Goal: Task Accomplishment & Management: Use online tool/utility

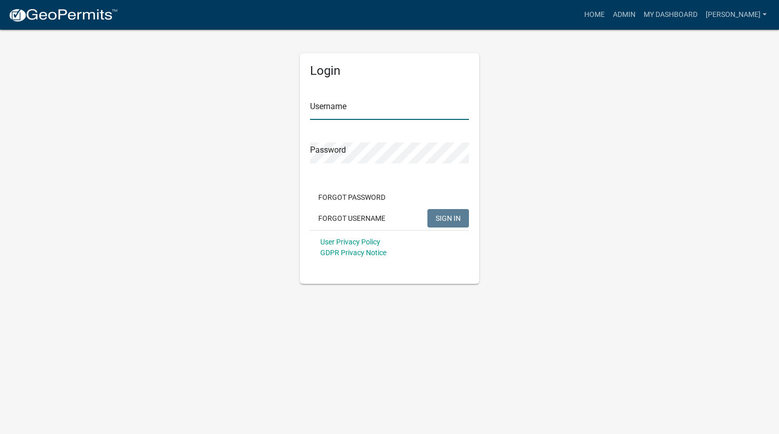
type input "[PERSON_NAME]"
click at [454, 222] on span "SIGN IN" at bounding box center [448, 218] width 25 height 8
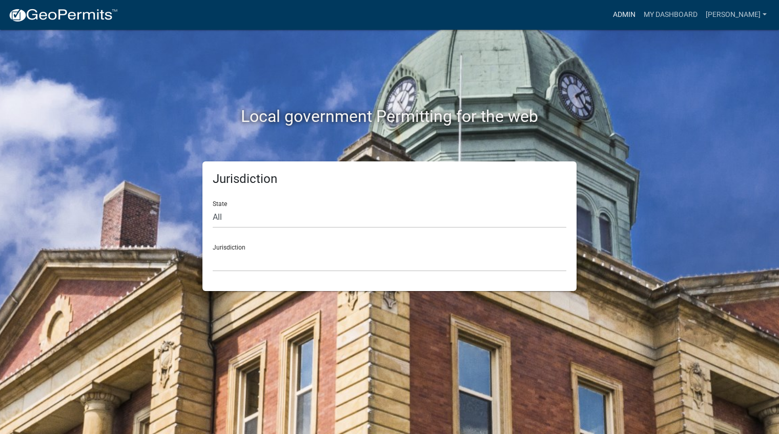
click at [640, 17] on link "Admin" at bounding box center [624, 14] width 31 height 19
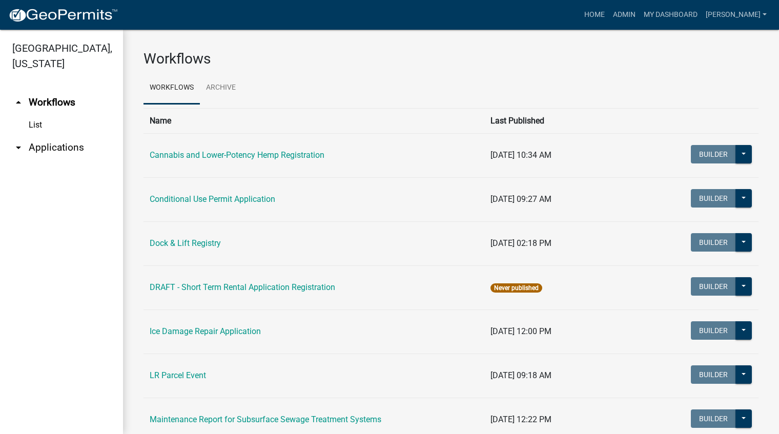
click at [80, 145] on link "arrow_drop_down Applications" at bounding box center [61, 147] width 123 height 25
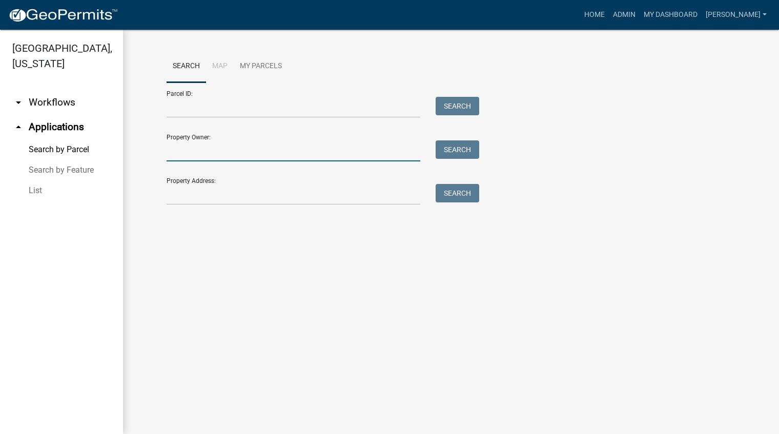
click at [205, 149] on input "Property Owner:" at bounding box center [294, 150] width 254 height 21
click at [208, 118] on form "Parcel ID: Search Property Owner: Search Property Address: Search" at bounding box center [321, 144] width 308 height 123
click at [208, 111] on input "Parcel ID:" at bounding box center [294, 107] width 254 height 21
paste input "59000310184000"
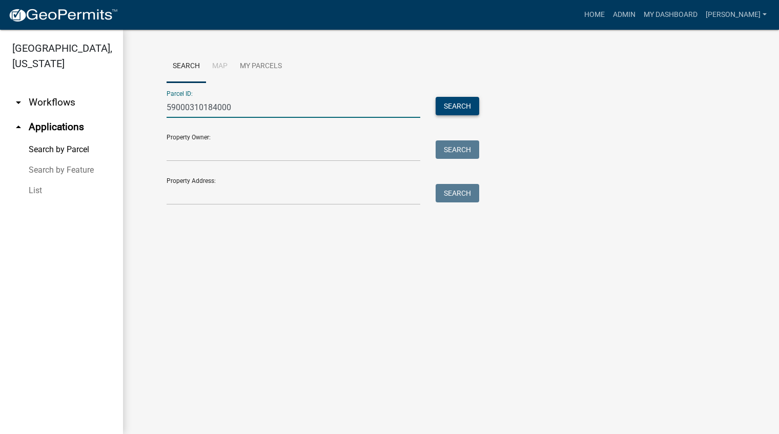
type input "59000310184000"
click at [455, 104] on button "Search" at bounding box center [458, 106] width 44 height 18
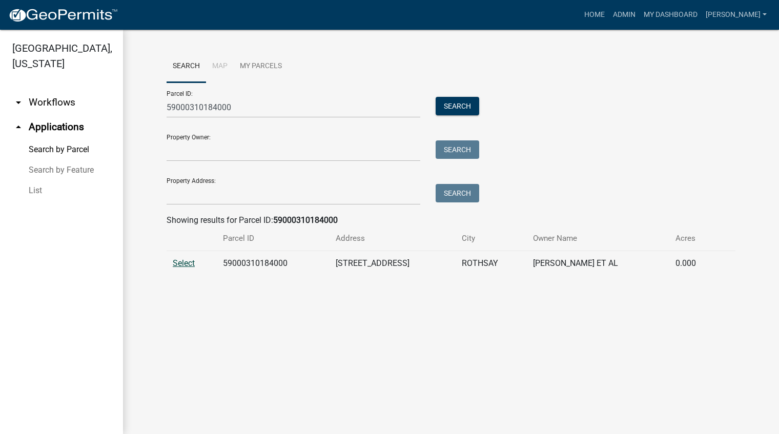
click at [177, 262] on span "Select" at bounding box center [184, 263] width 22 height 10
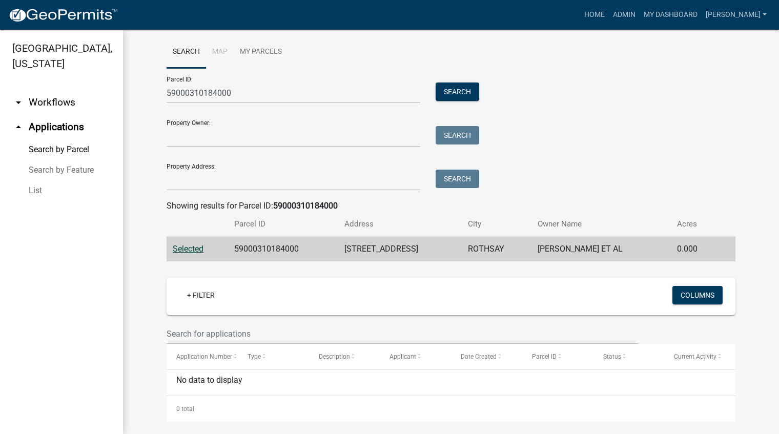
scroll to position [23, 0]
